Goal: Task Accomplishment & Management: Manage account settings

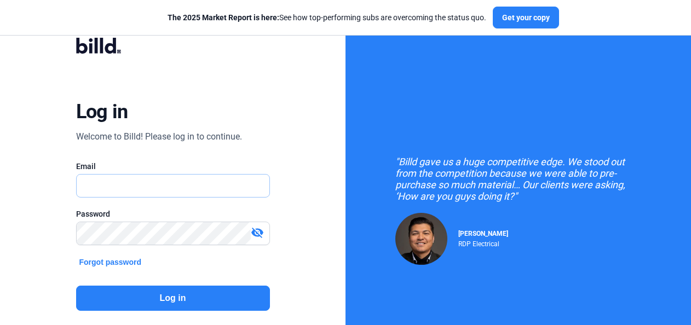
type input "[EMAIL_ADDRESS][DOMAIN_NAME]"
click at [158, 292] on button "Log in" at bounding box center [173, 298] width 194 height 25
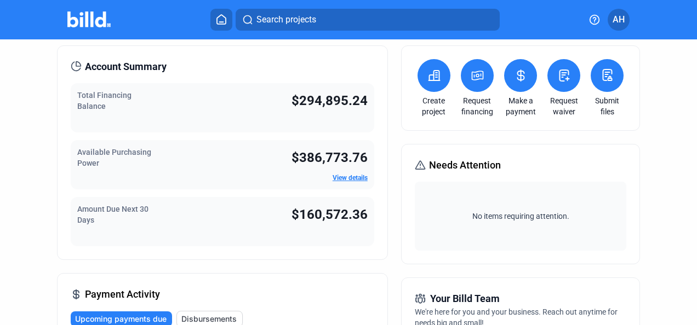
scroll to position [55, 0]
